Goal: Browse casually: Explore the website without a specific task or goal

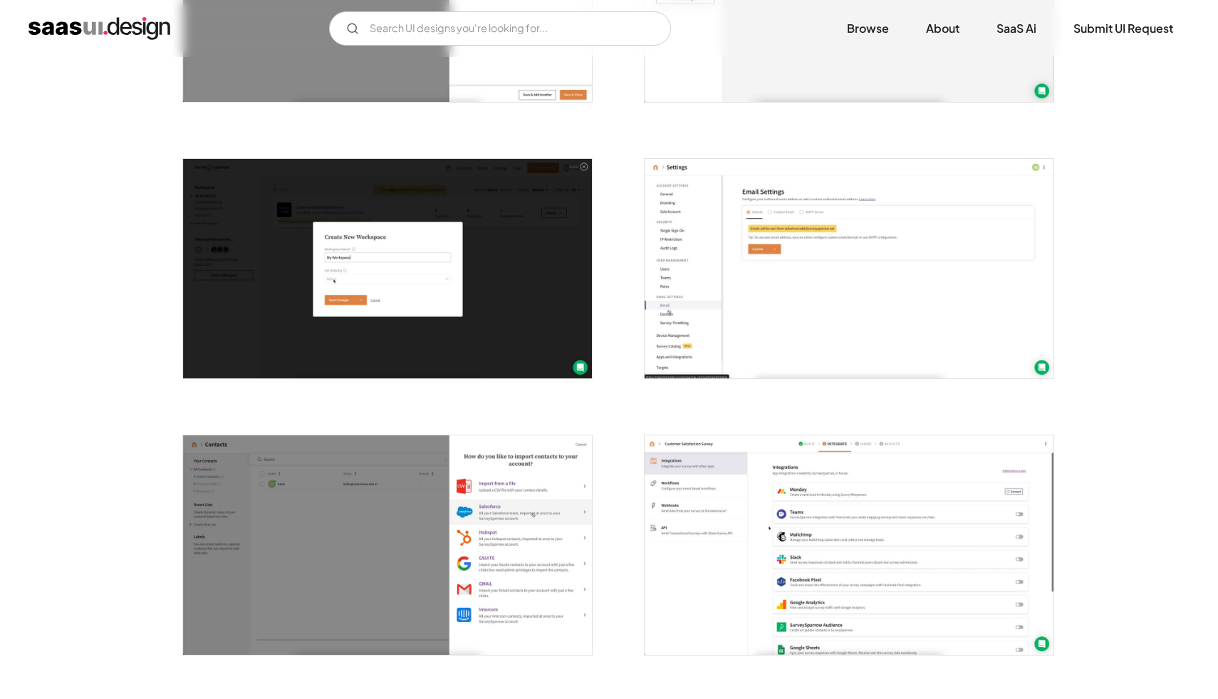
scroll to position [1639, 0]
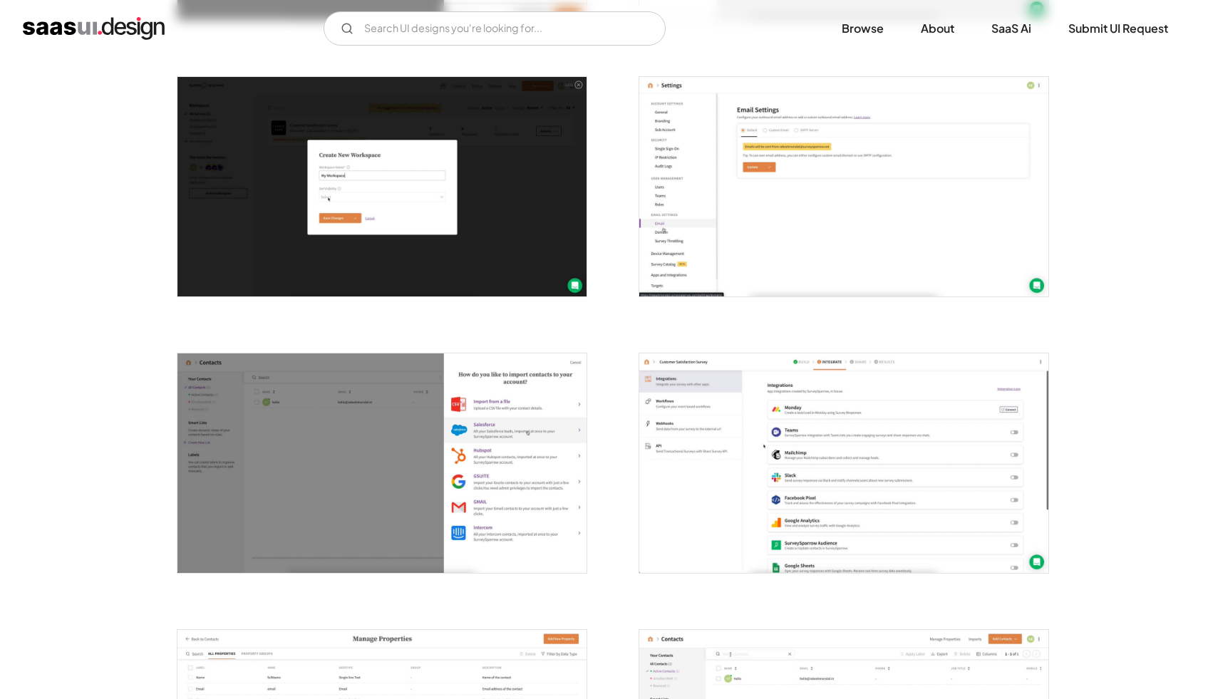
click at [802, 376] on img "open lightbox" at bounding box center [843, 462] width 409 height 219
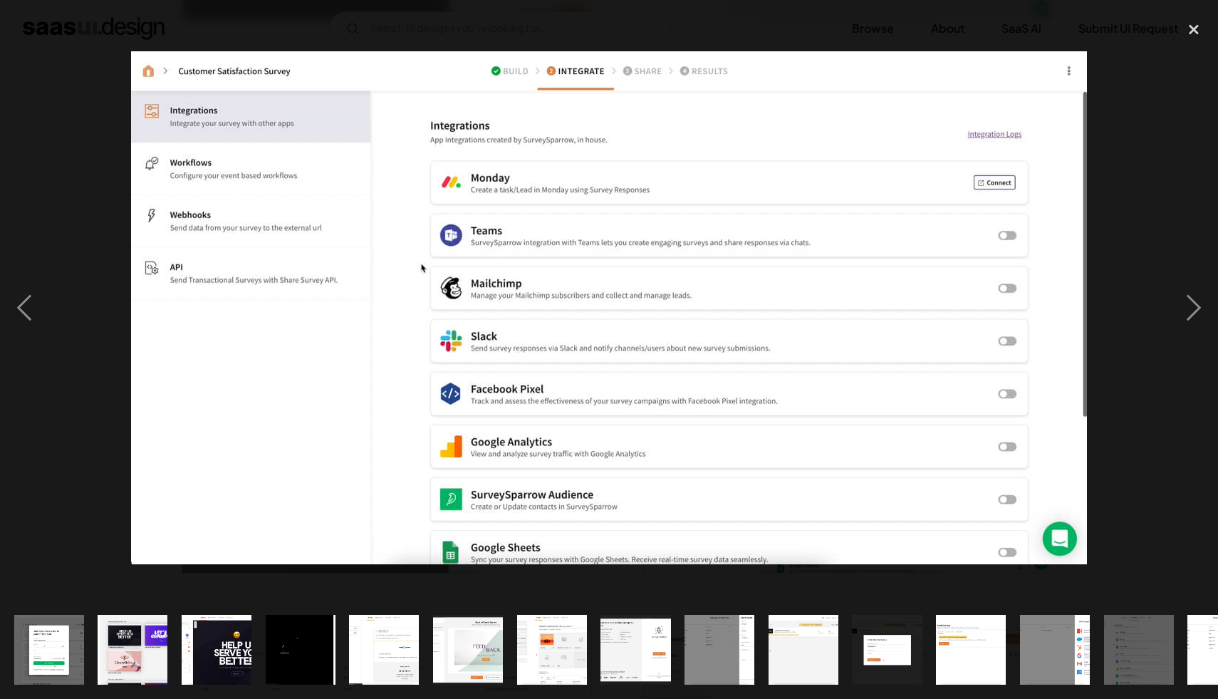
click at [615, 306] on img at bounding box center [609, 307] width 956 height 513
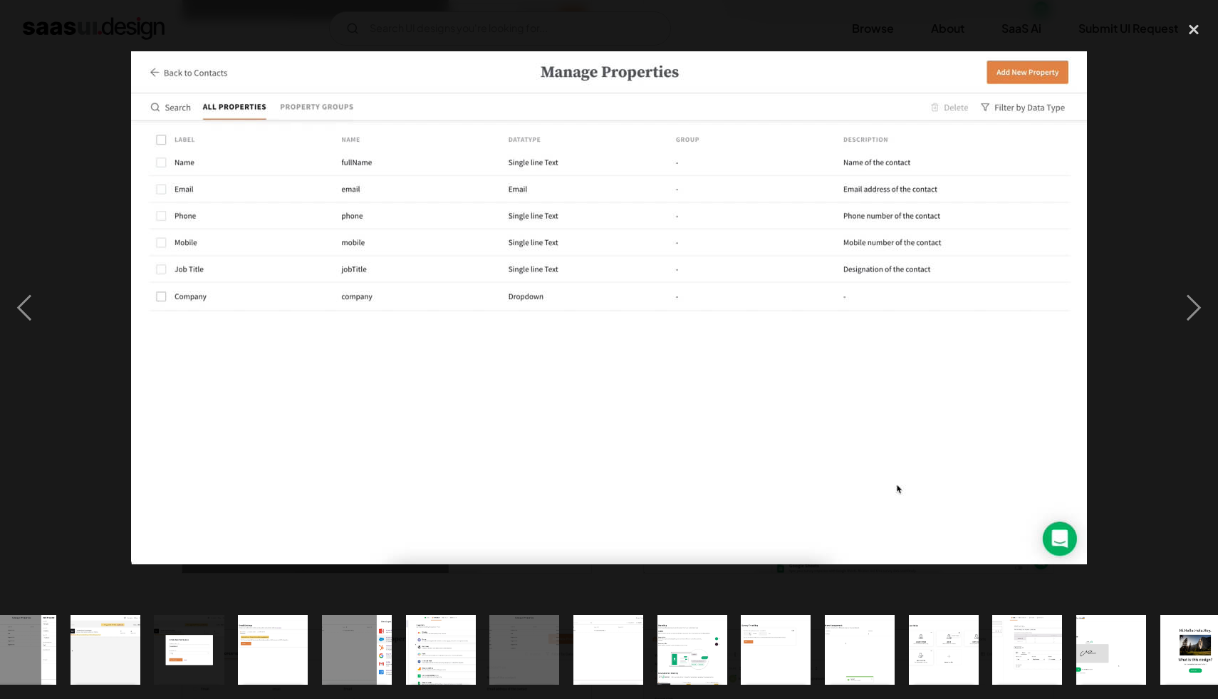
click at [616, 306] on img at bounding box center [609, 307] width 956 height 513
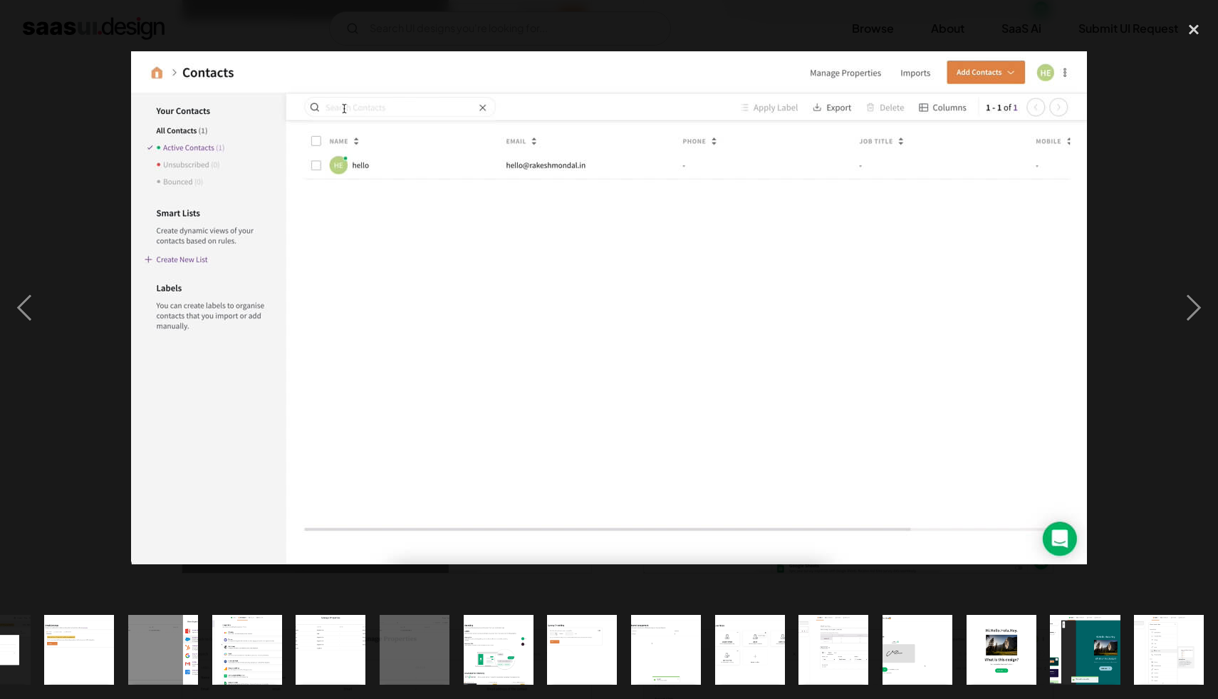
scroll to position [0, 892]
click at [323, 330] on img at bounding box center [609, 307] width 956 height 513
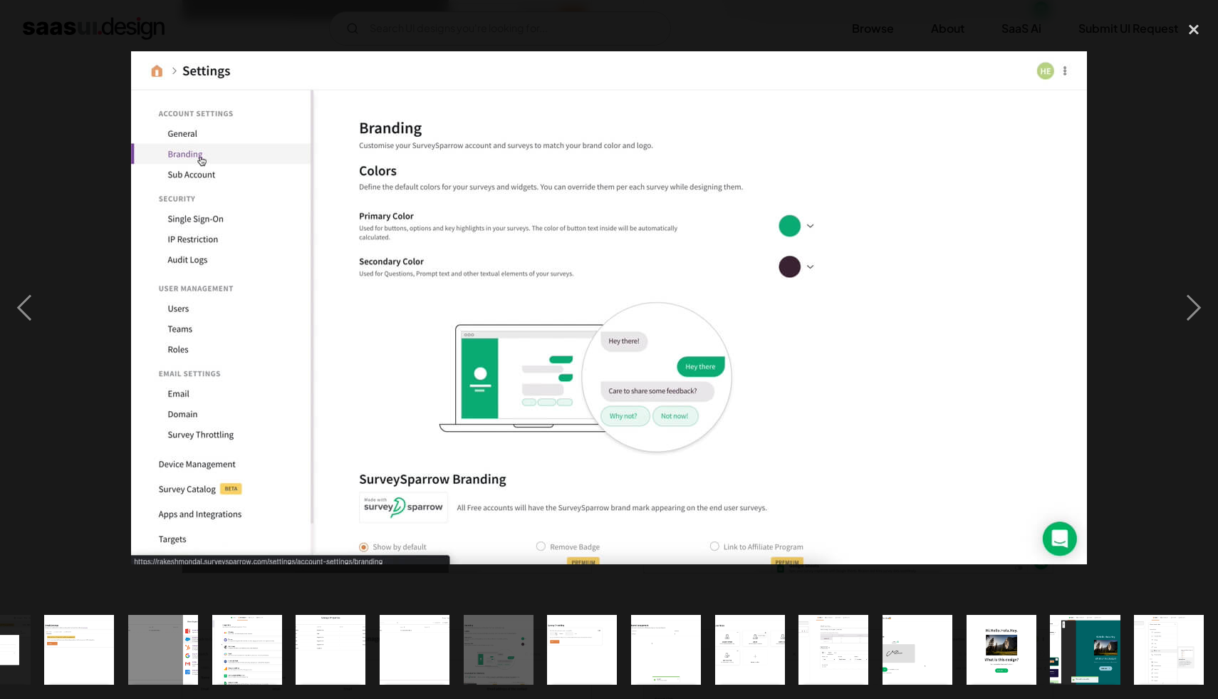
click at [323, 330] on img at bounding box center [609, 307] width 956 height 513
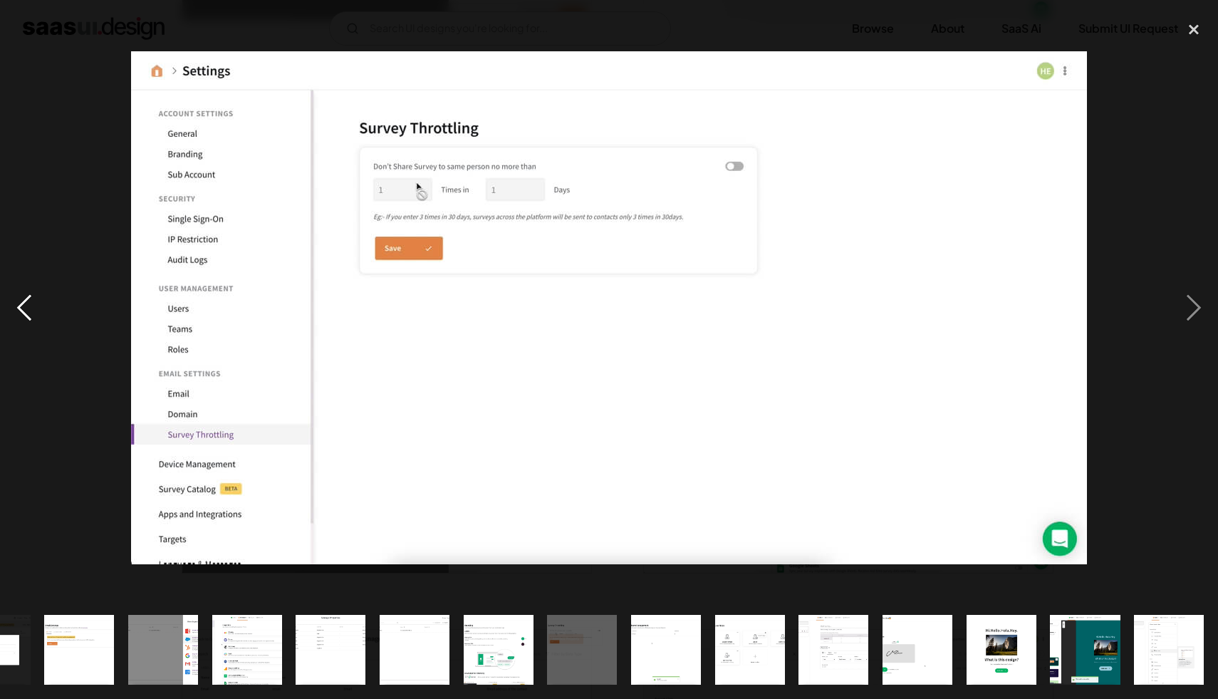
click at [29, 319] on div "previous image" at bounding box center [24, 307] width 48 height 587
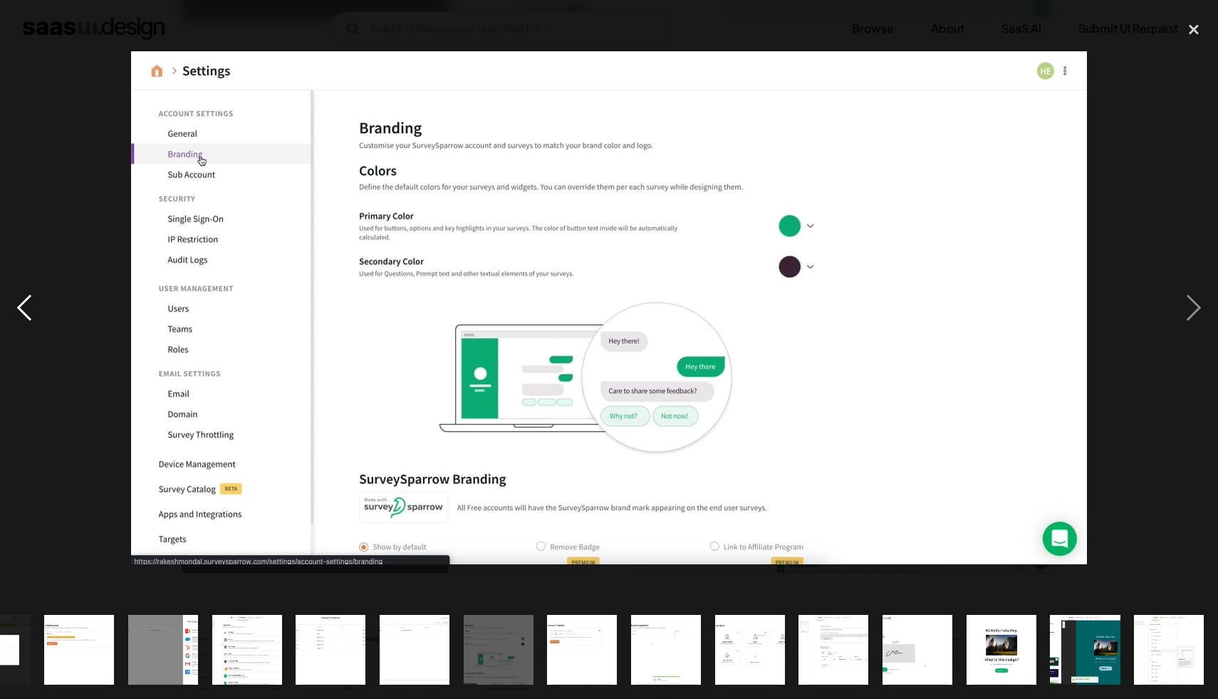
click at [29, 319] on div "previous image" at bounding box center [24, 307] width 48 height 587
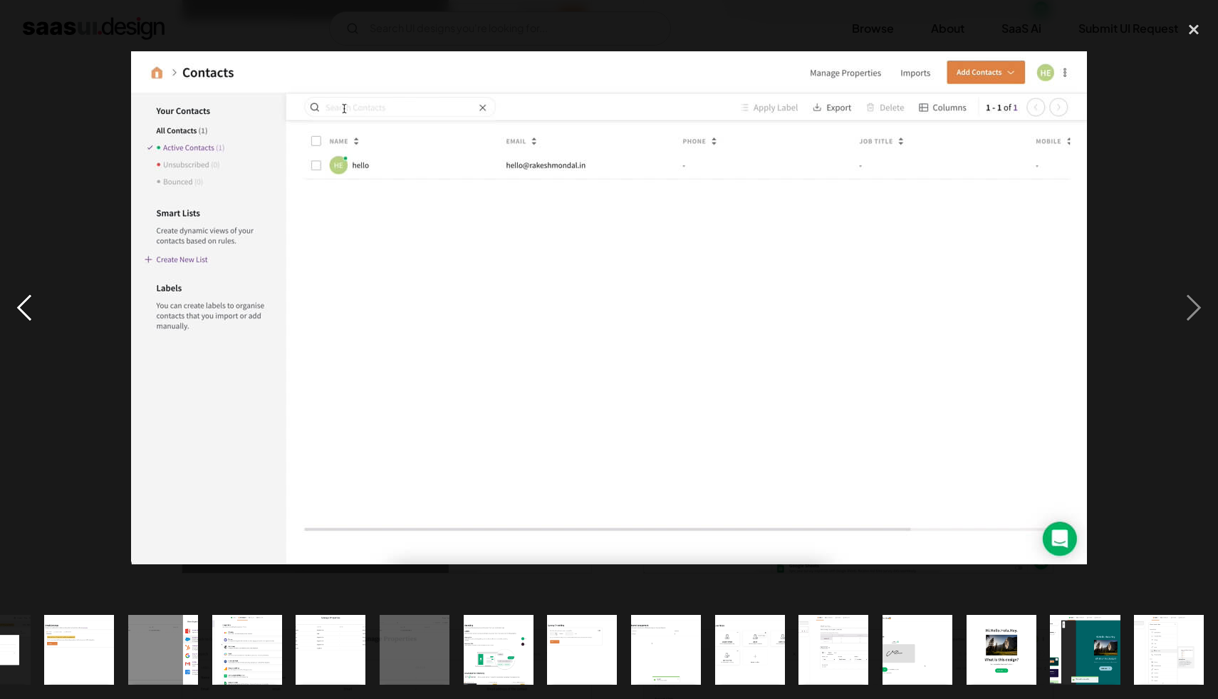
click at [29, 319] on div "previous image" at bounding box center [24, 307] width 48 height 587
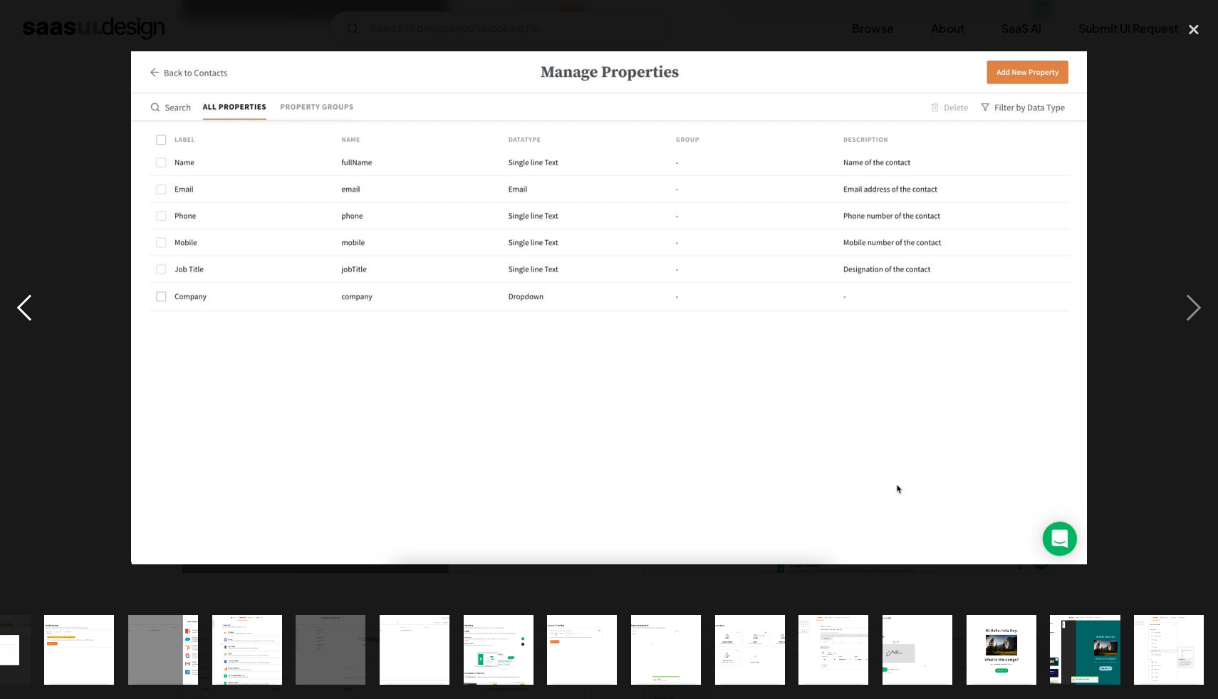
click at [29, 319] on div "previous image" at bounding box center [24, 307] width 48 height 587
